Goal: Task Accomplishment & Management: Use online tool/utility

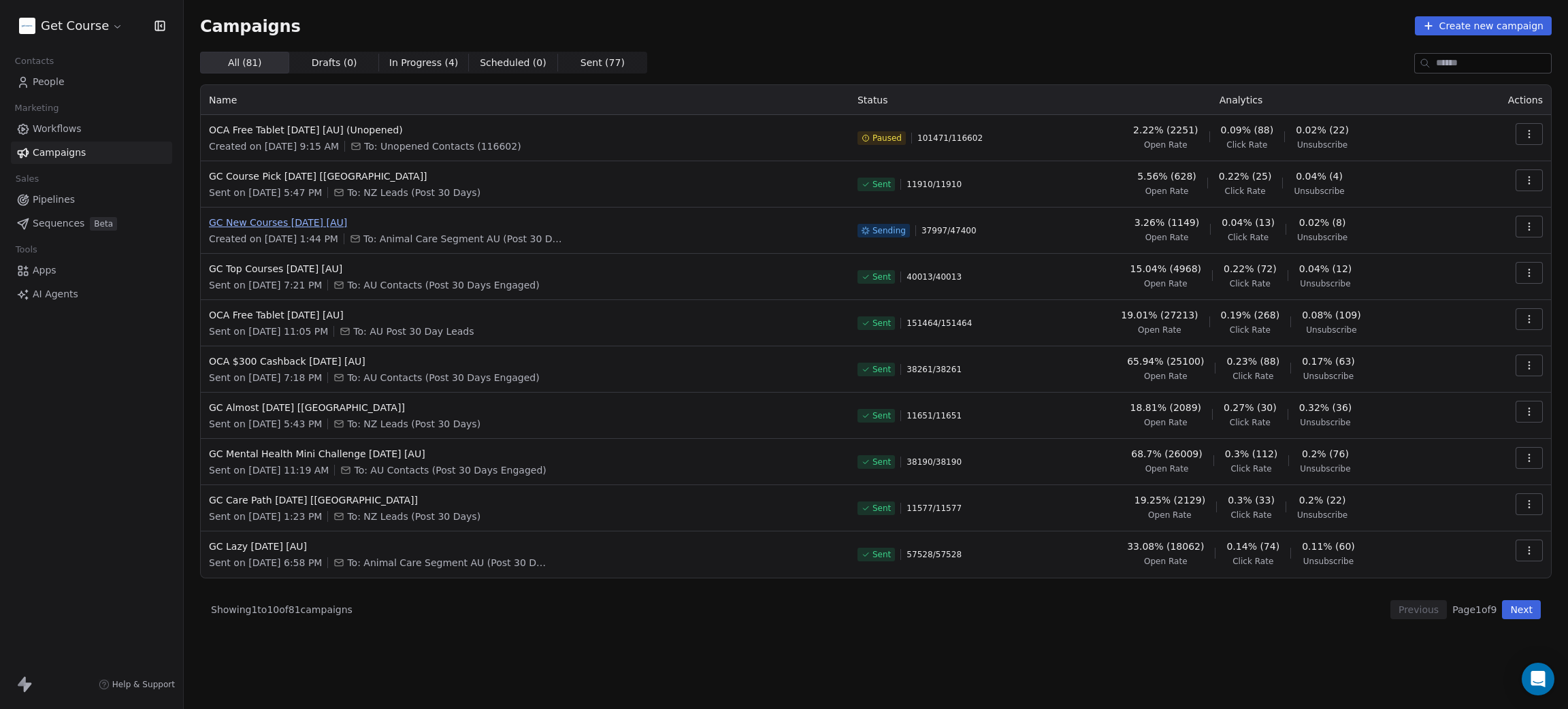
click at [326, 219] on span "GC New Courses [DATE] [AU]" at bounding box center [525, 222] width 632 height 13
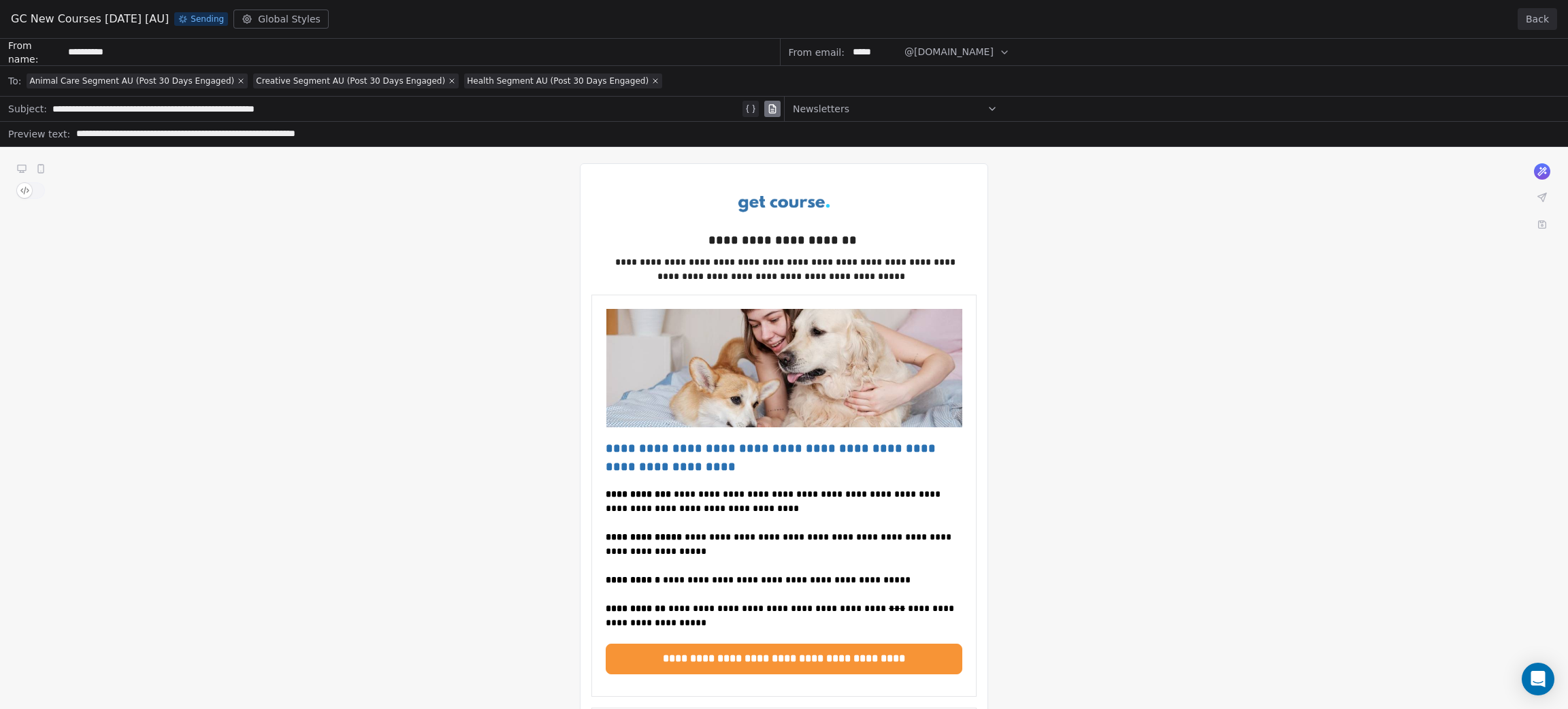
click at [1528, 24] on button "Back" at bounding box center [1537, 19] width 39 height 22
